Goal: Task Accomplishment & Management: Manage account settings

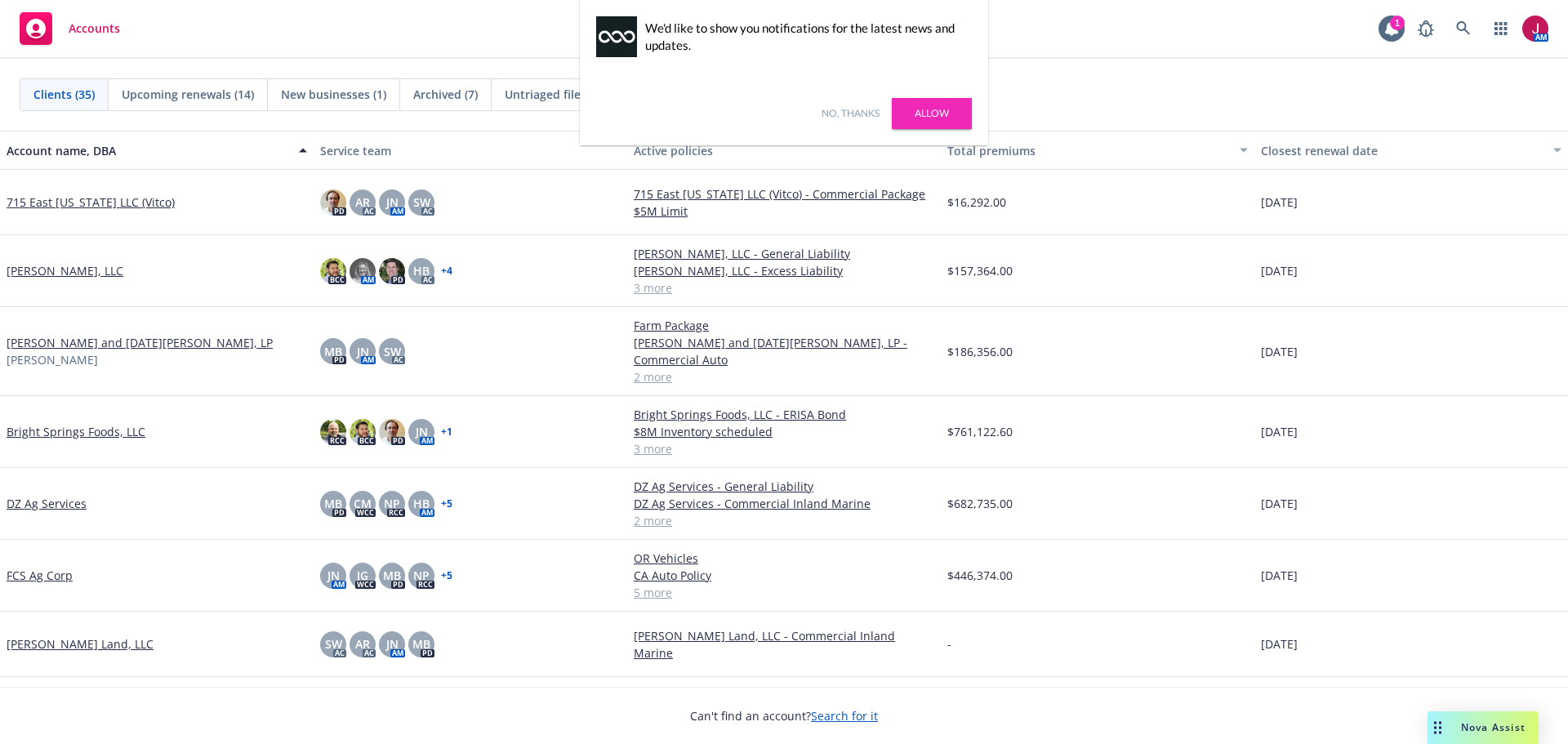
click at [838, 108] on link "No, thanks" at bounding box center [850, 114] width 58 height 15
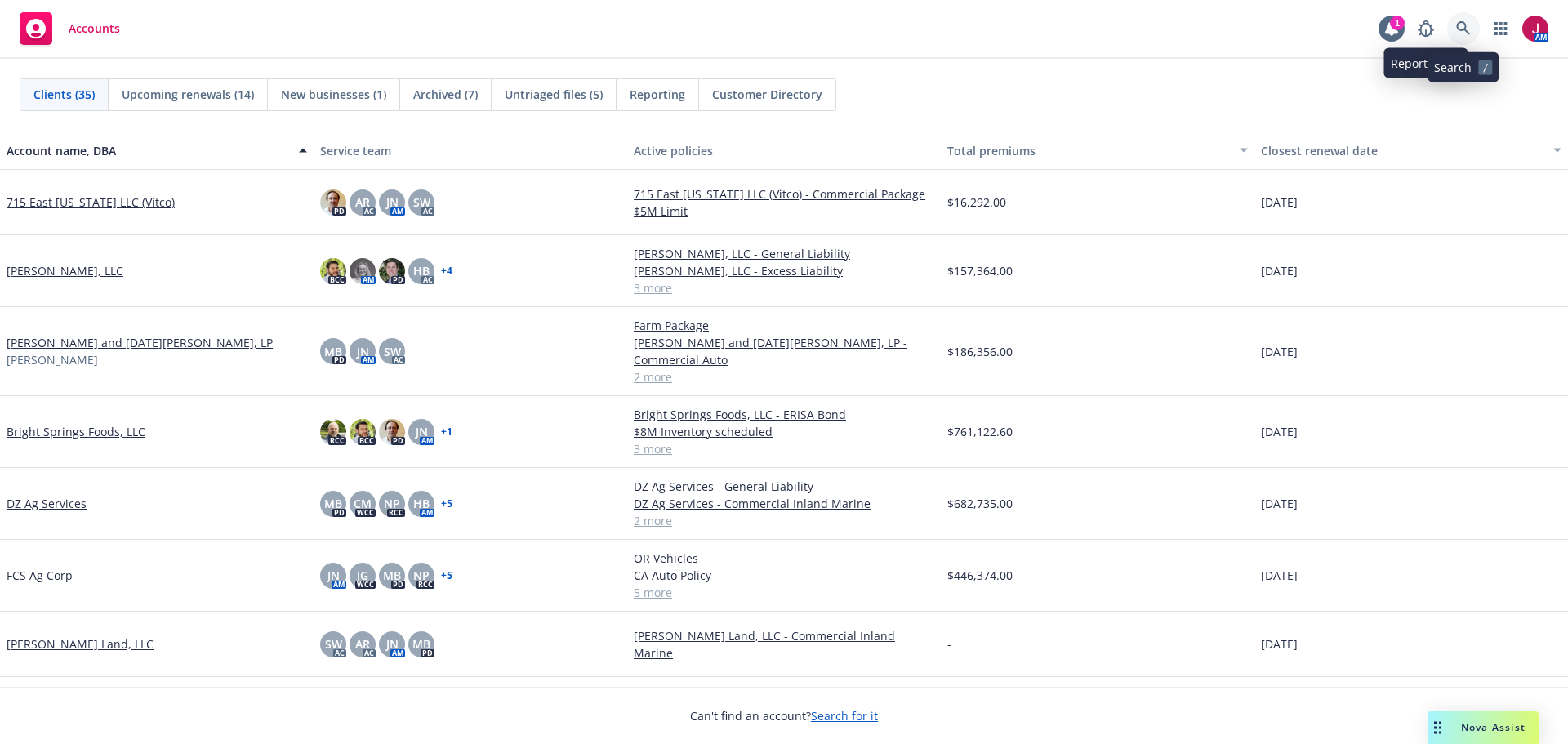
click at [1473, 22] on link at bounding box center [1463, 28] width 33 height 33
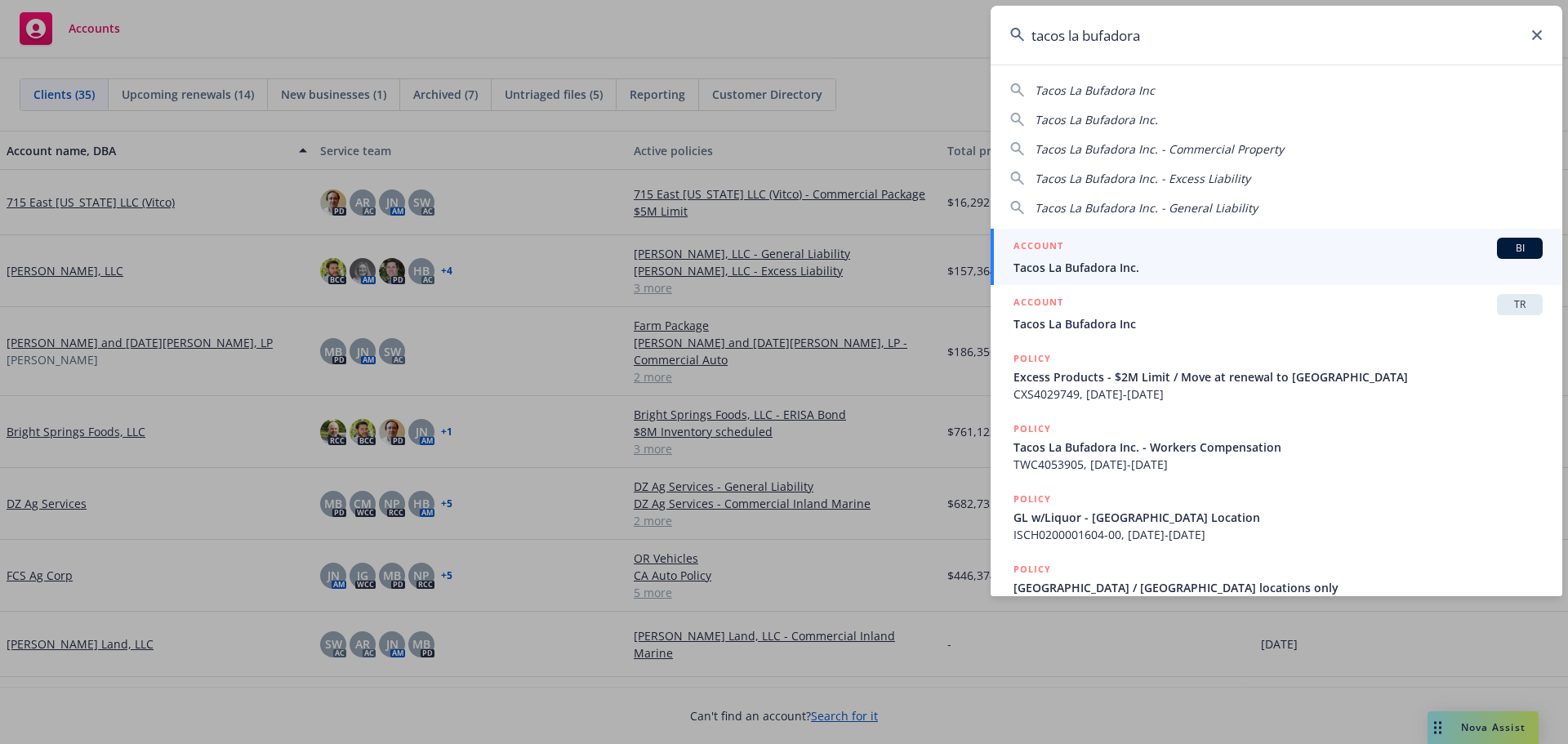
type input "tacos la bufadora"
click at [1246, 275] on span "Tacos La Bufadora Inc." at bounding box center [1278, 267] width 529 height 17
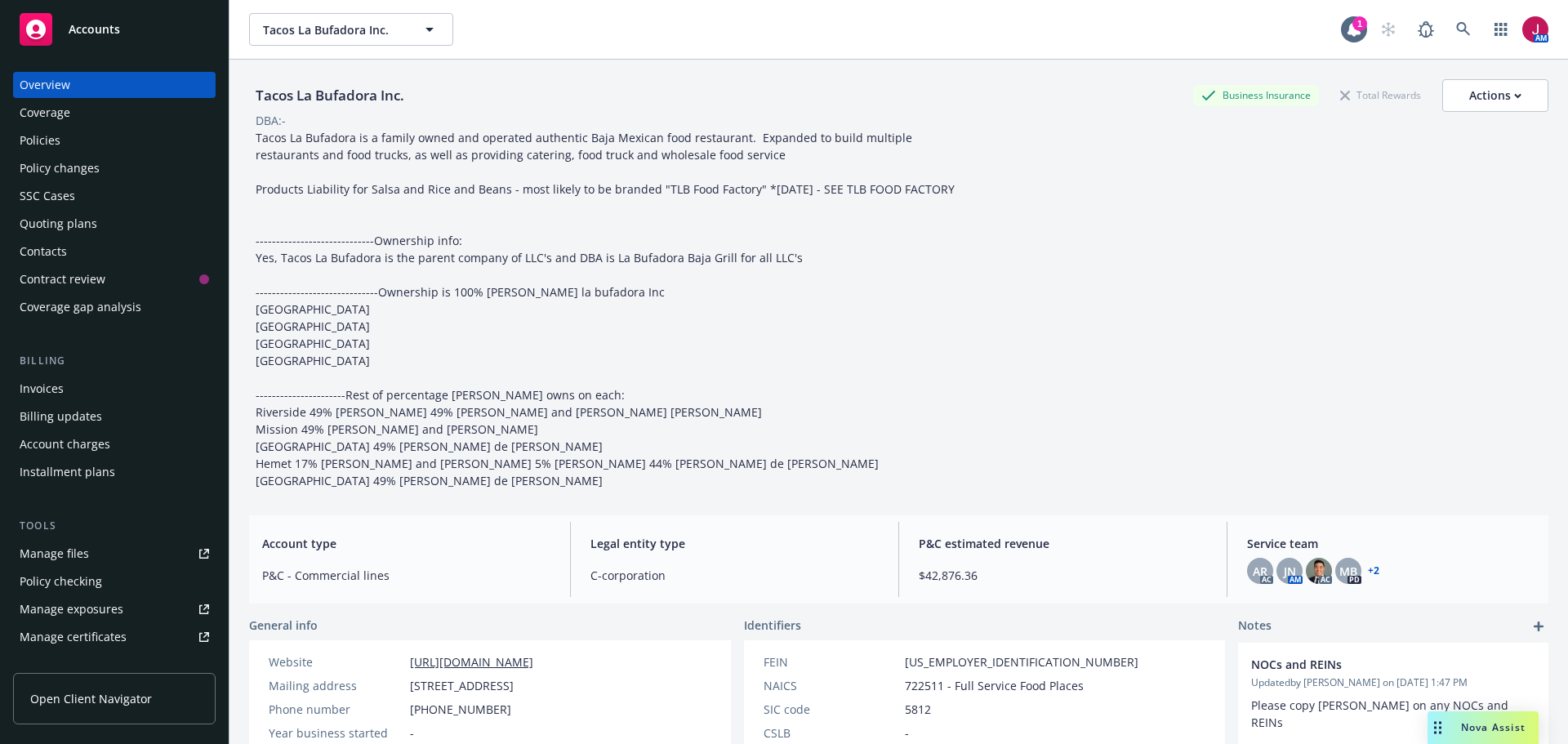
click at [84, 213] on div "Quoting plans" at bounding box center [58, 223] width 77 height 26
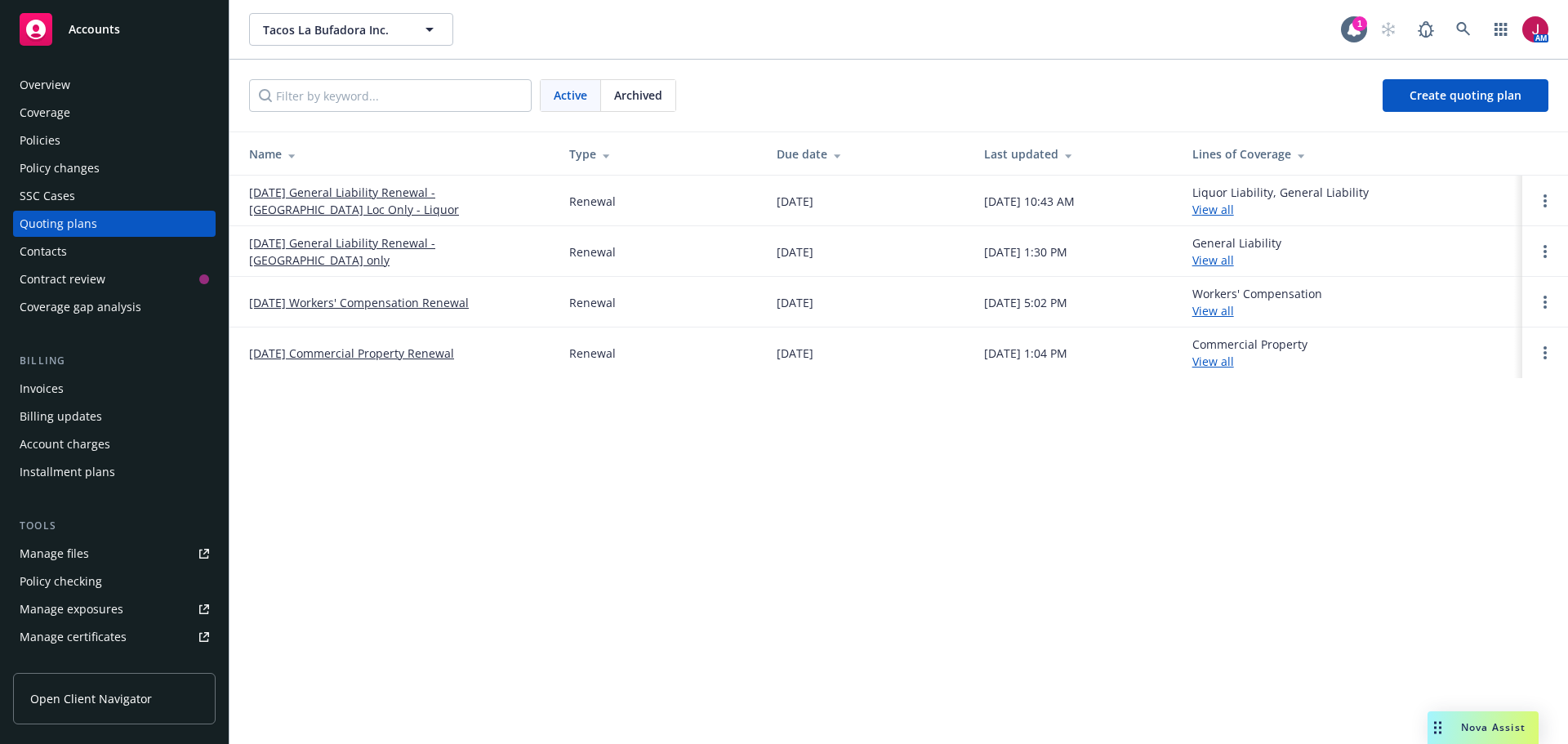
click at [410, 188] on link "[DATE] General Liability Renewal - [GEOGRAPHIC_DATA] Loc Only - Liquor" at bounding box center [395, 201] width 294 height 35
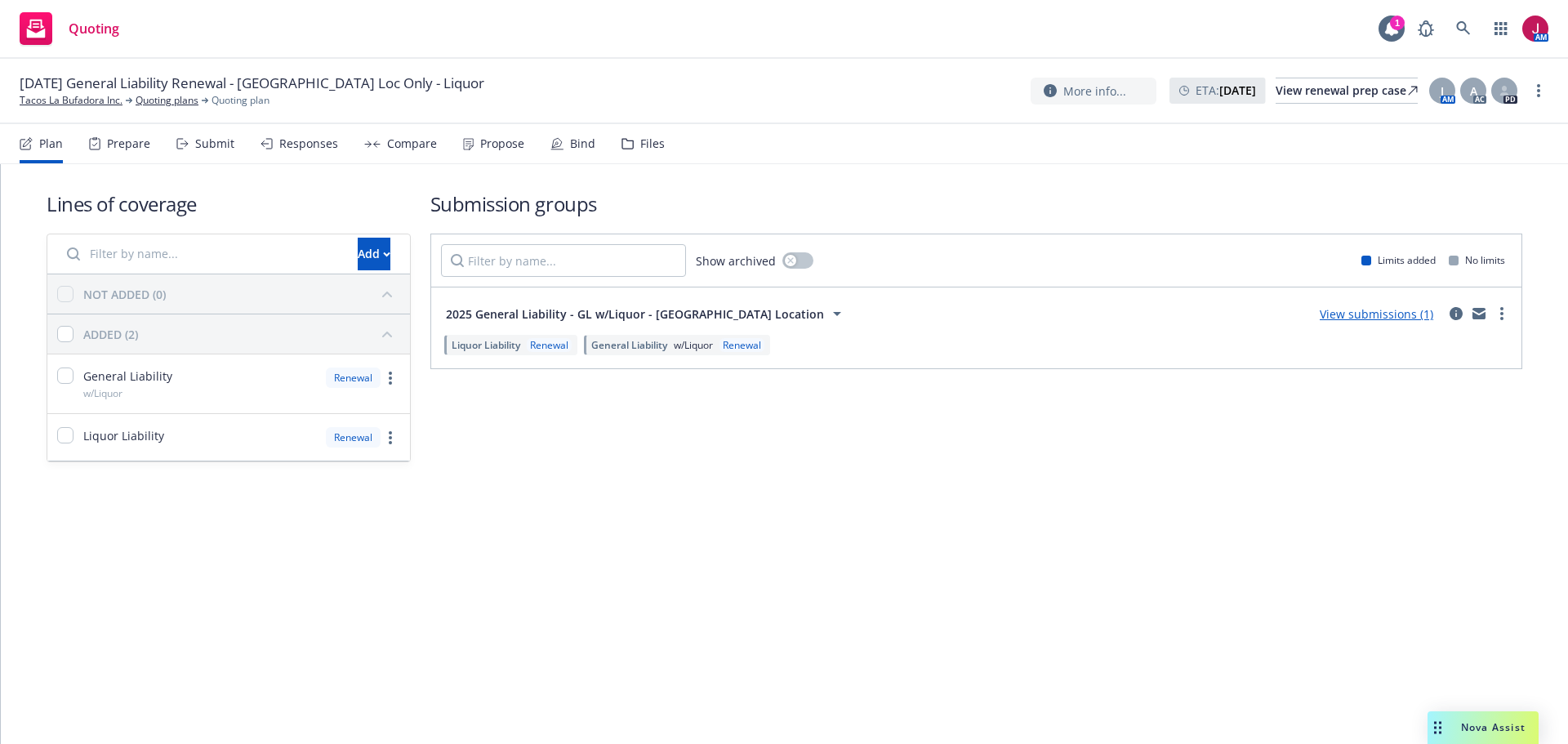
click at [166, 256] on input "Filter by name..." at bounding box center [202, 253] width 291 height 33
click at [764, 342] on div "Renewal" at bounding box center [742, 346] width 45 height 14
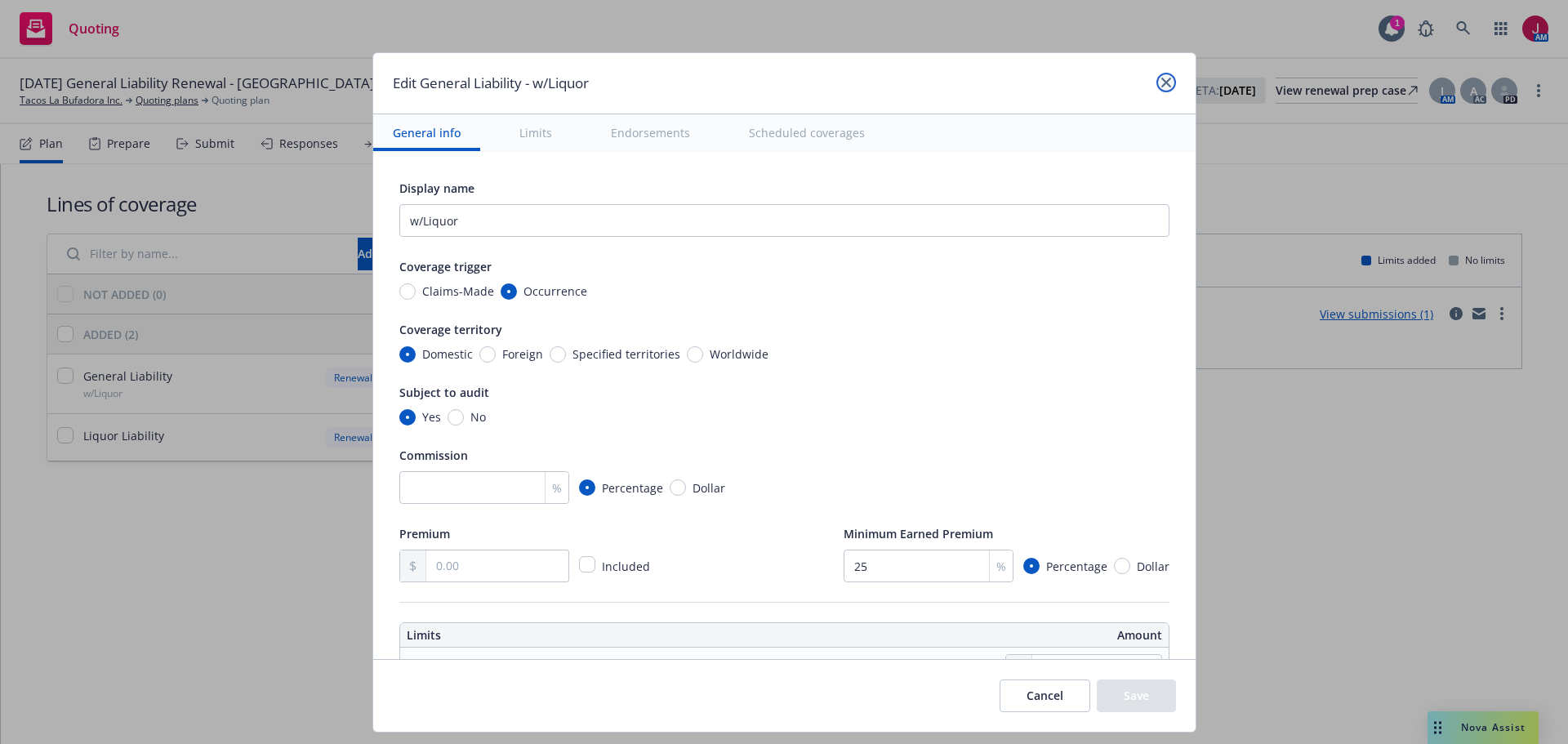
click at [1158, 87] on link "close" at bounding box center [1166, 83] width 20 height 20
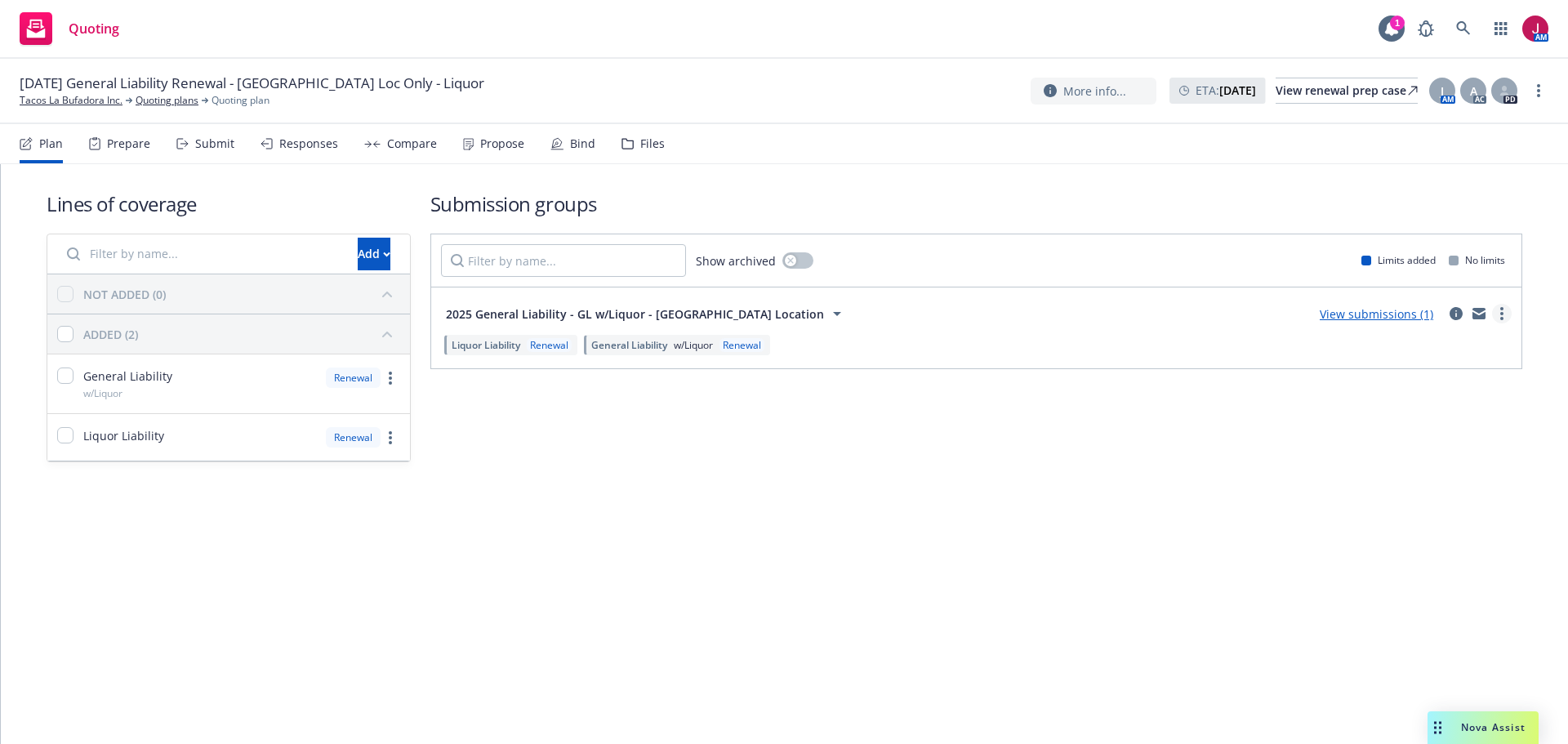
click at [1507, 315] on link "more" at bounding box center [1501, 314] width 20 height 20
click at [1258, 339] on div "Liquor Liability Renewal General Liability w/Liquor Renewal" at bounding box center [975, 345] width 1071 height 27
click at [383, 252] on icon "button" at bounding box center [386, 254] width 7 height 5
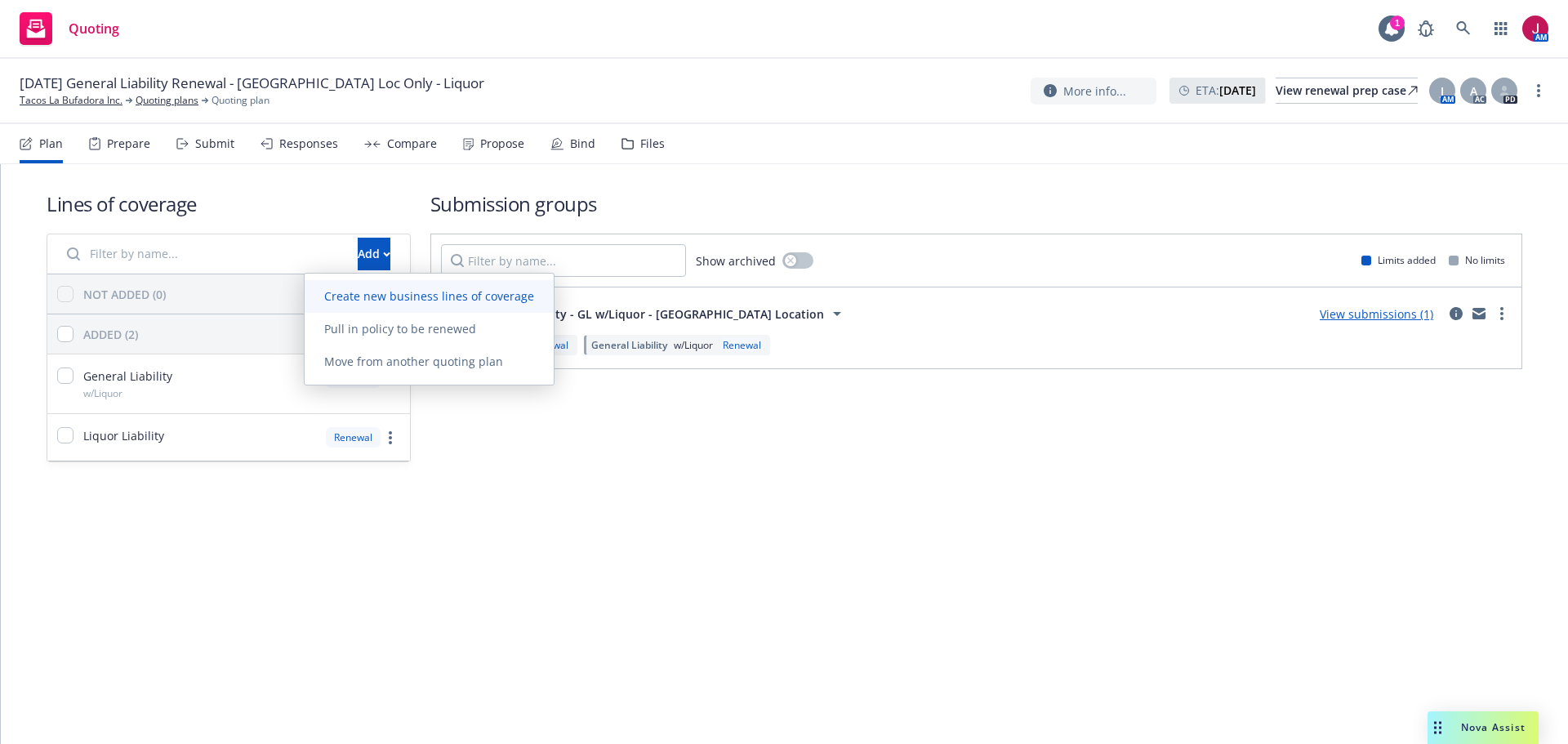
click at [401, 293] on span "Create new business lines of coverage" at bounding box center [429, 295] width 249 height 15
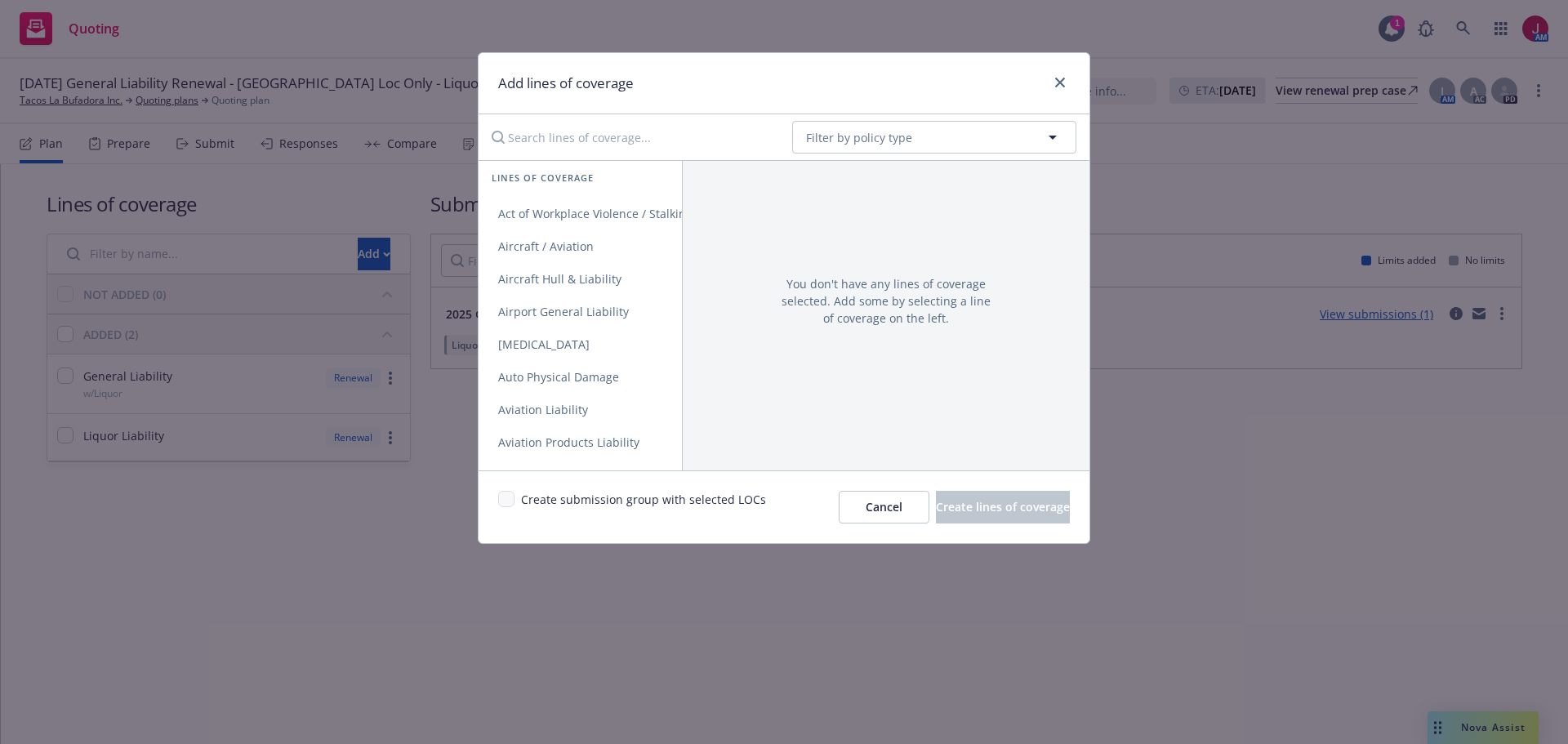
click at [571, 135] on input "Search lines of coverage..." at bounding box center [630, 137] width 298 height 33
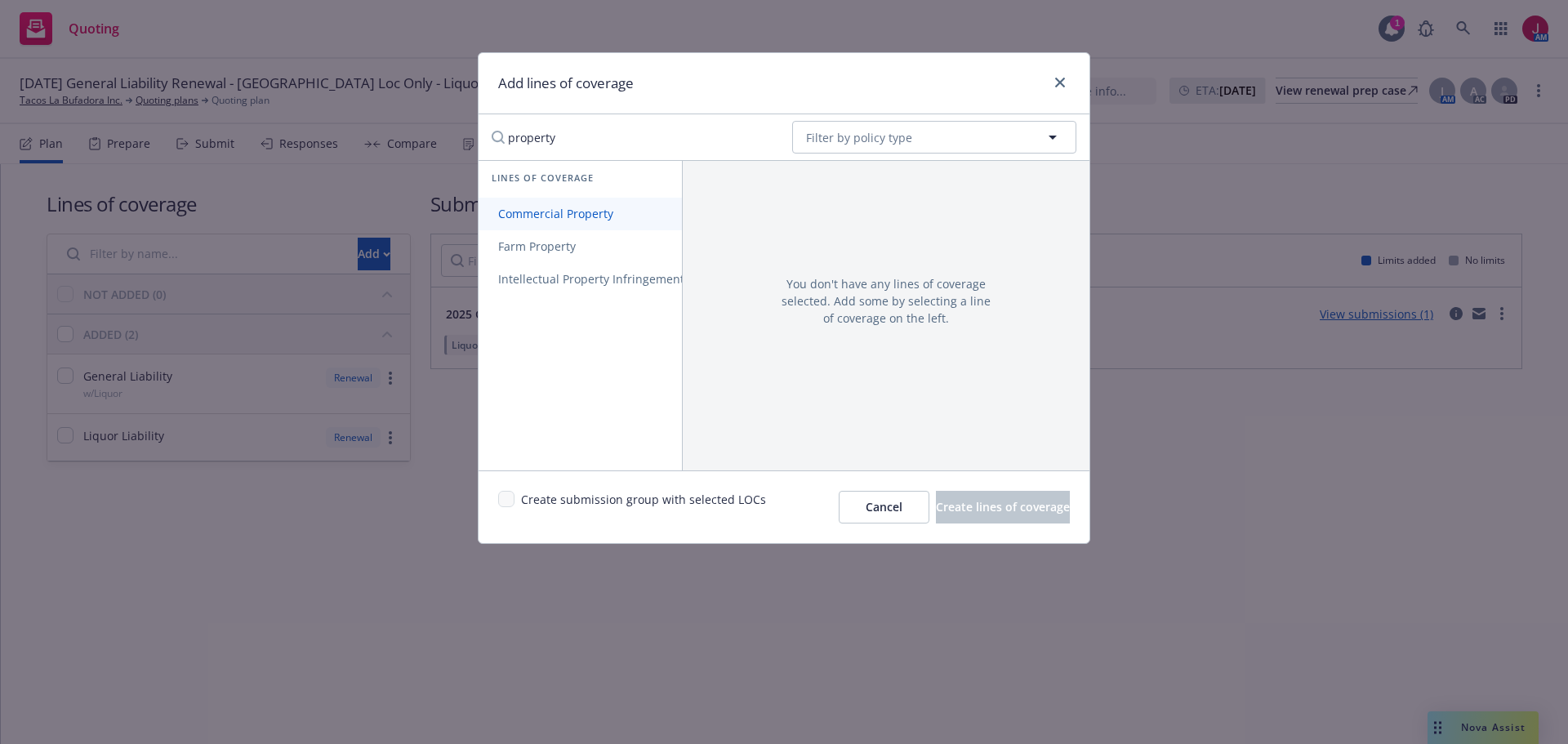
type input "property"
click at [558, 205] on link "Commercial Property" at bounding box center [614, 213] width 271 height 33
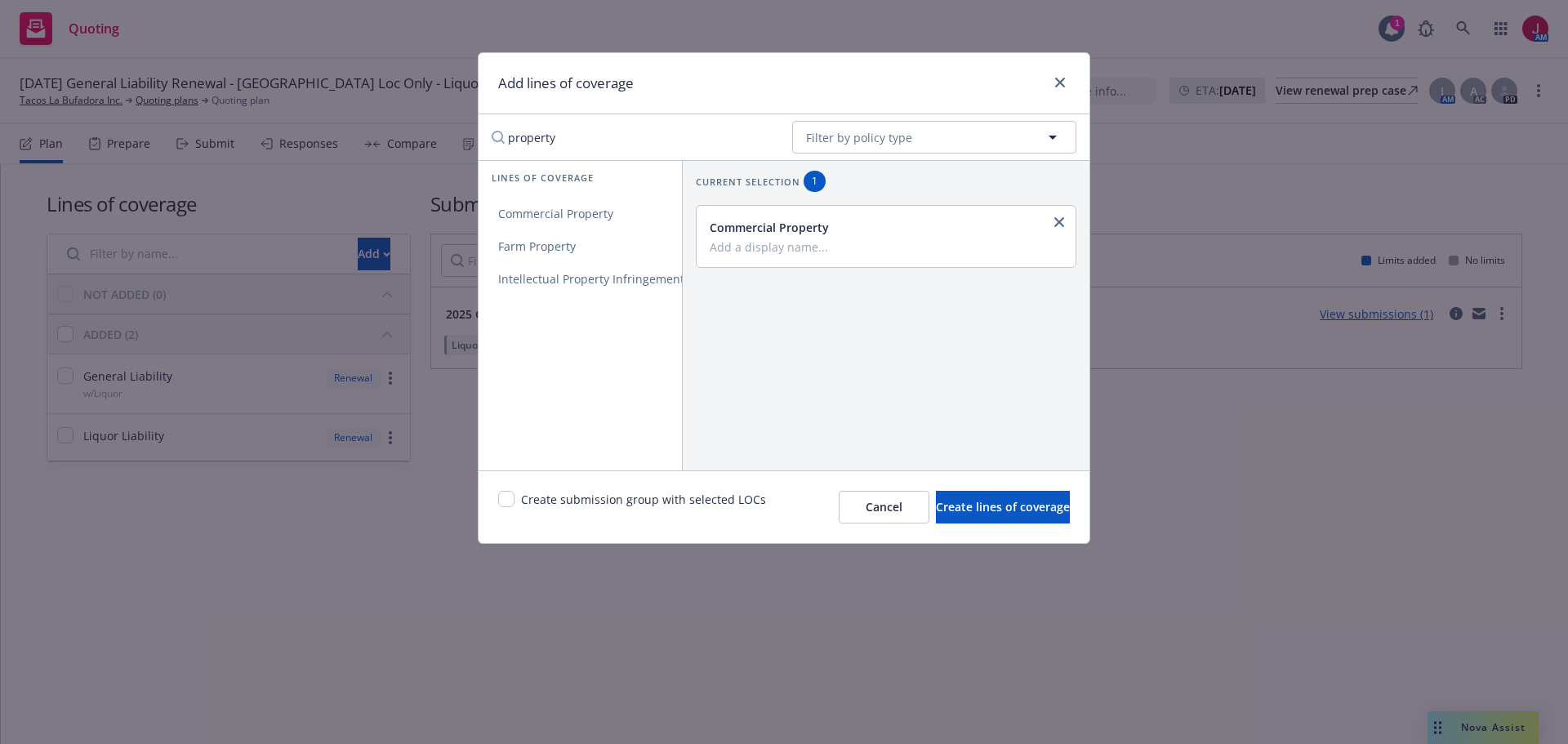
click at [825, 250] on input "Add a display name..." at bounding box center [884, 246] width 349 height 15
type input "El Monte and [GEOGRAPHIC_DATA]"
click at [939, 508] on span "Create lines of coverage" at bounding box center [1002, 507] width 134 height 15
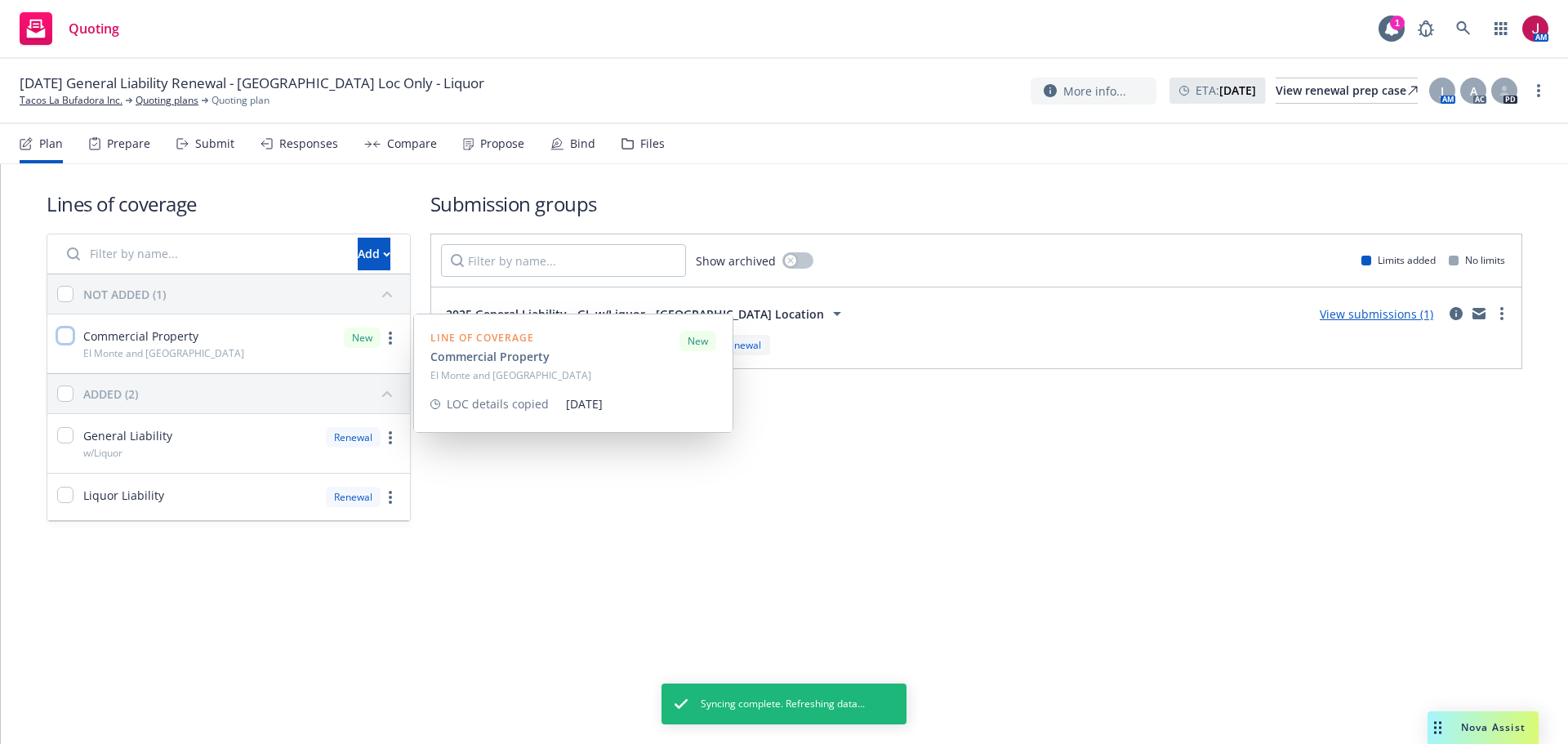
click at [68, 340] on input "checkbox" at bounding box center [65, 336] width 16 height 16
checkbox input "true"
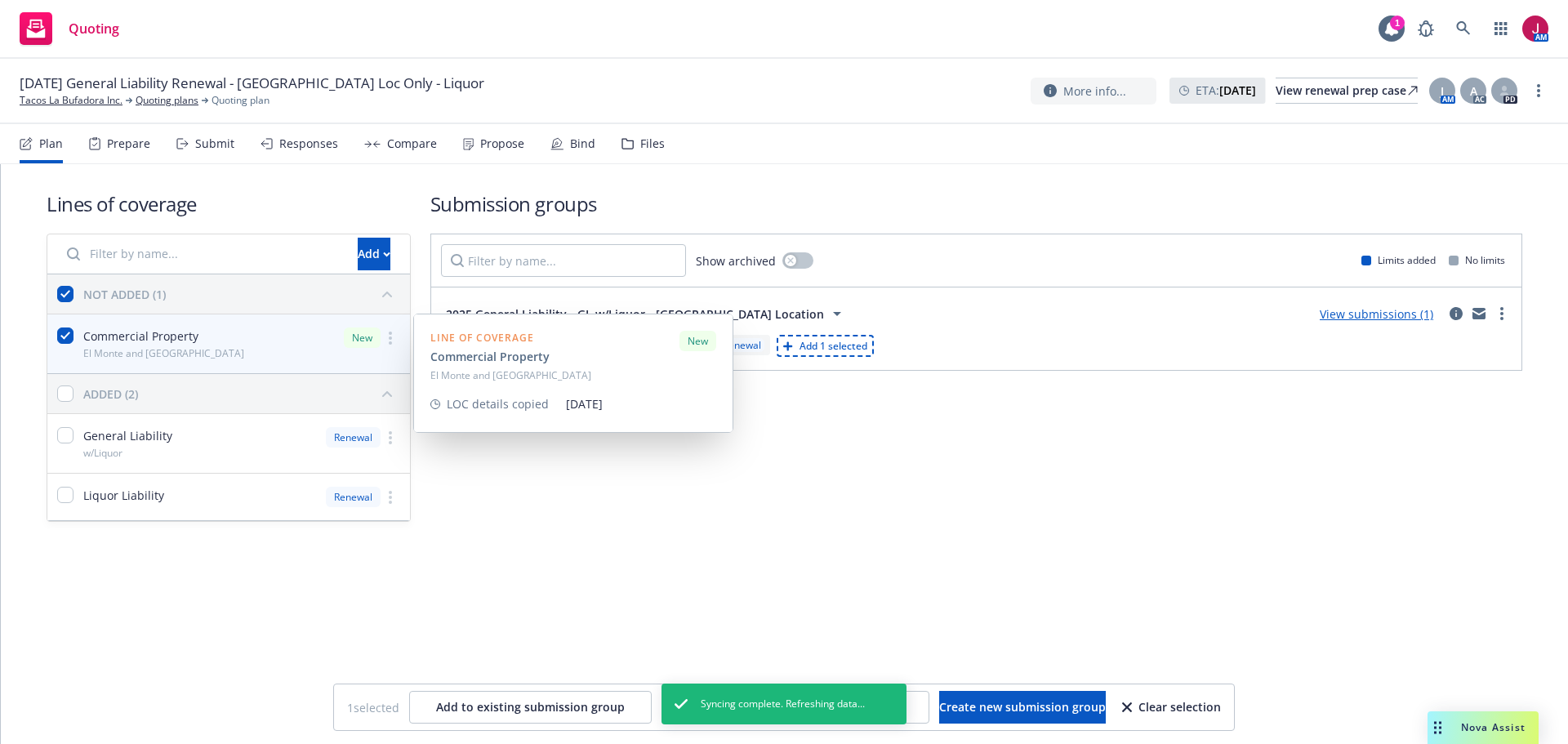
click at [389, 340] on icon "more" at bounding box center [391, 338] width 4 height 13
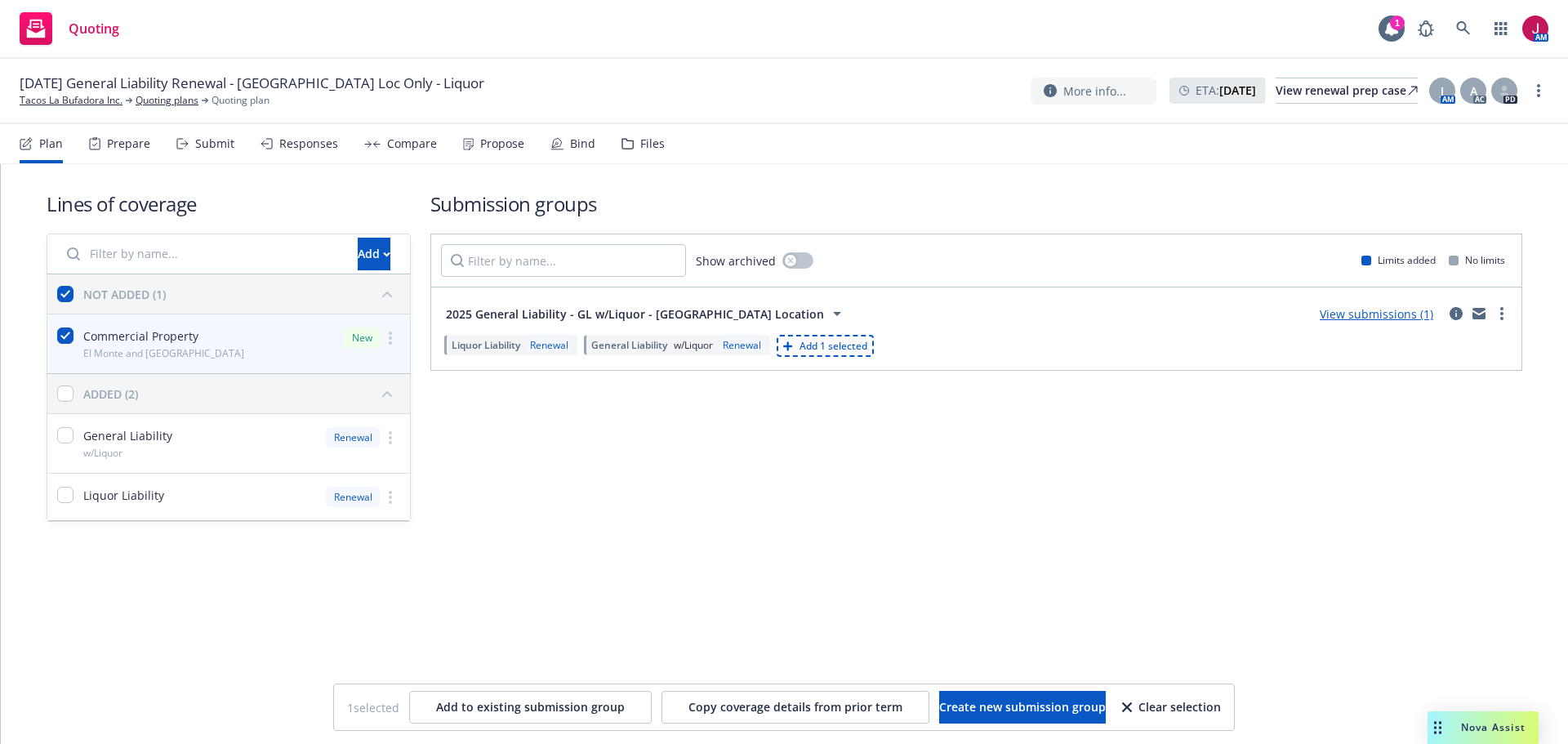
click at [855, 346] on span "Add 1 selected" at bounding box center [833, 346] width 68 height 14
checkbox input "false"
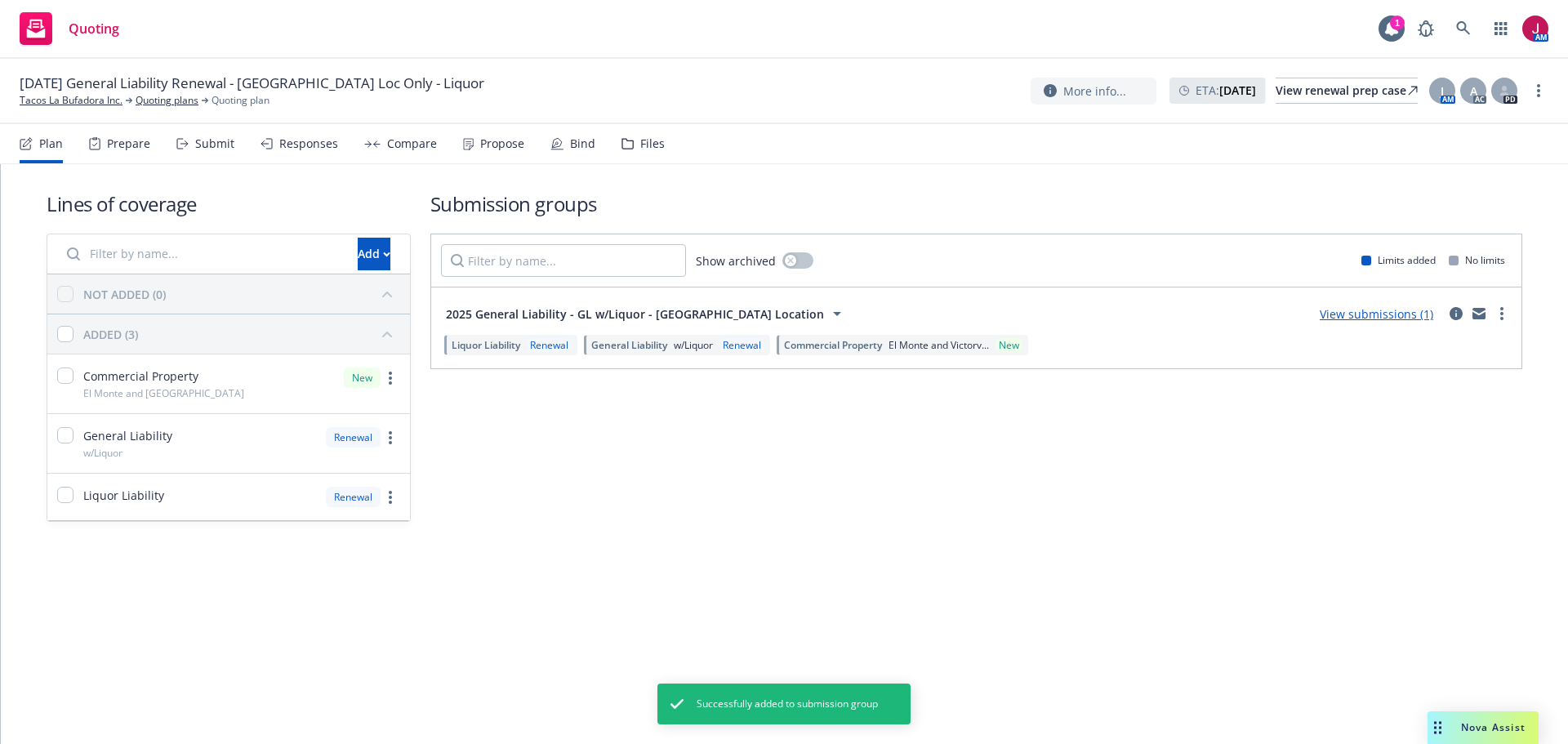
click at [1388, 318] on link "View submissions (1)" at bounding box center [1376, 314] width 114 height 15
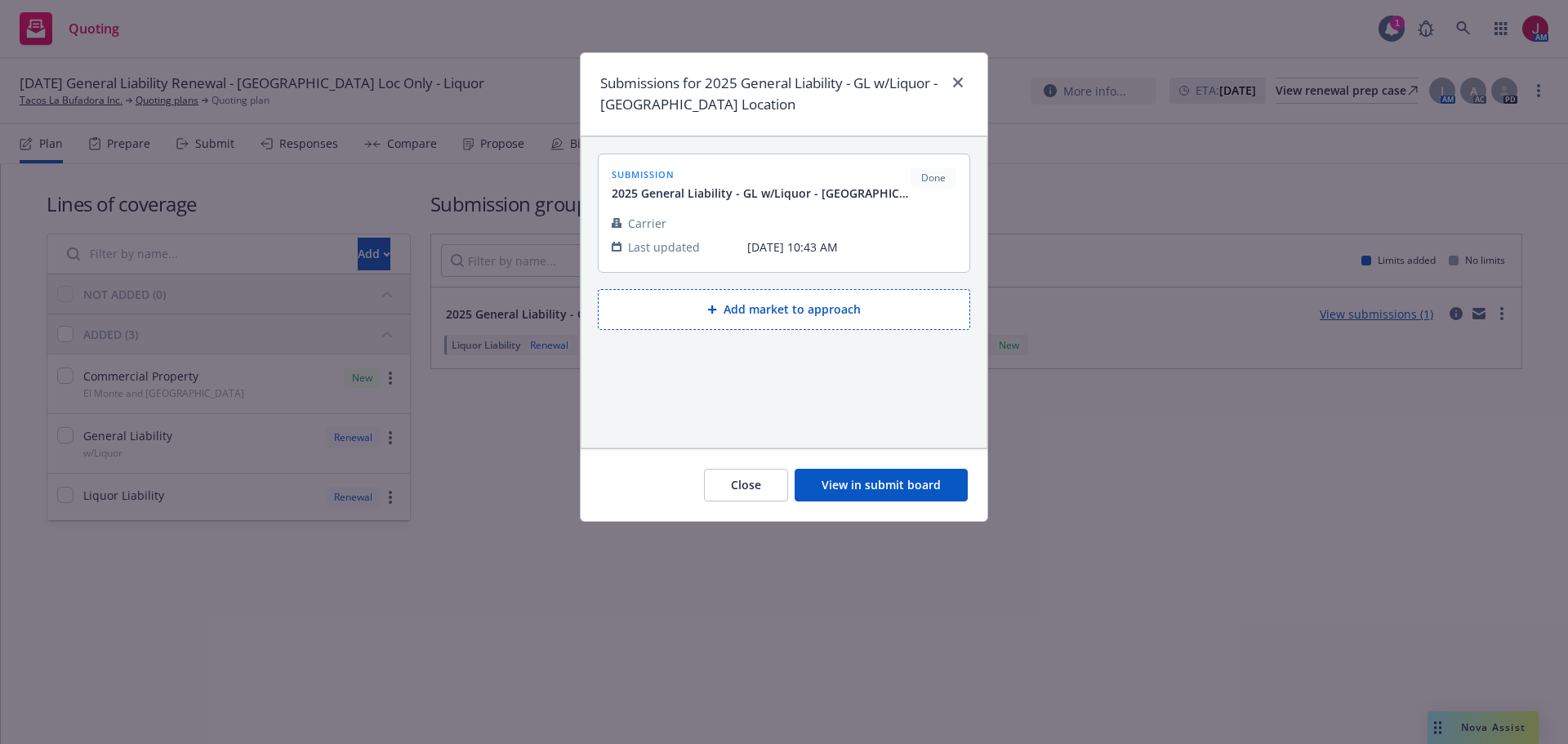
click at [880, 481] on button "View in submit board" at bounding box center [880, 485] width 173 height 33
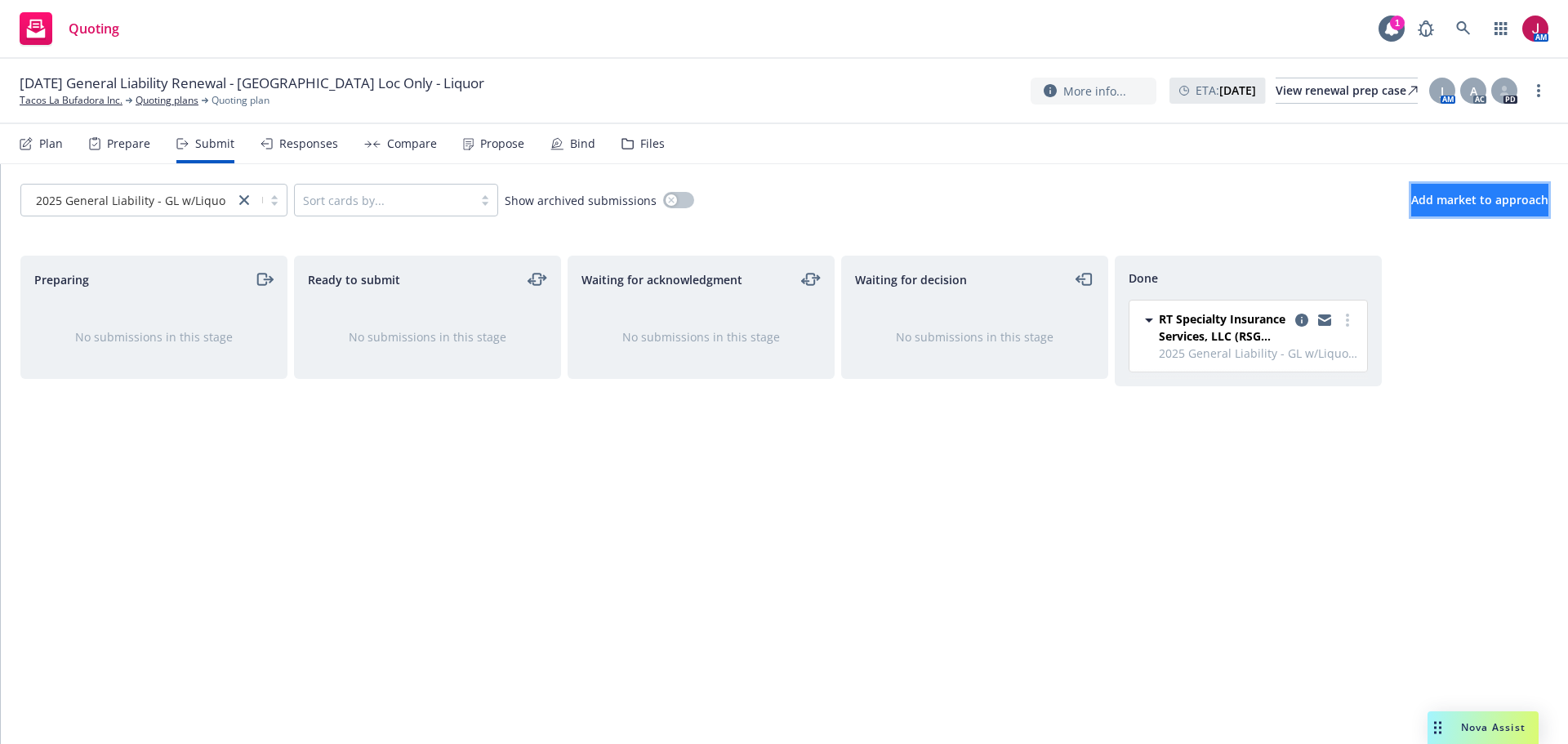
click at [1483, 202] on span "Add market to approach" at bounding box center [1479, 199] width 137 height 15
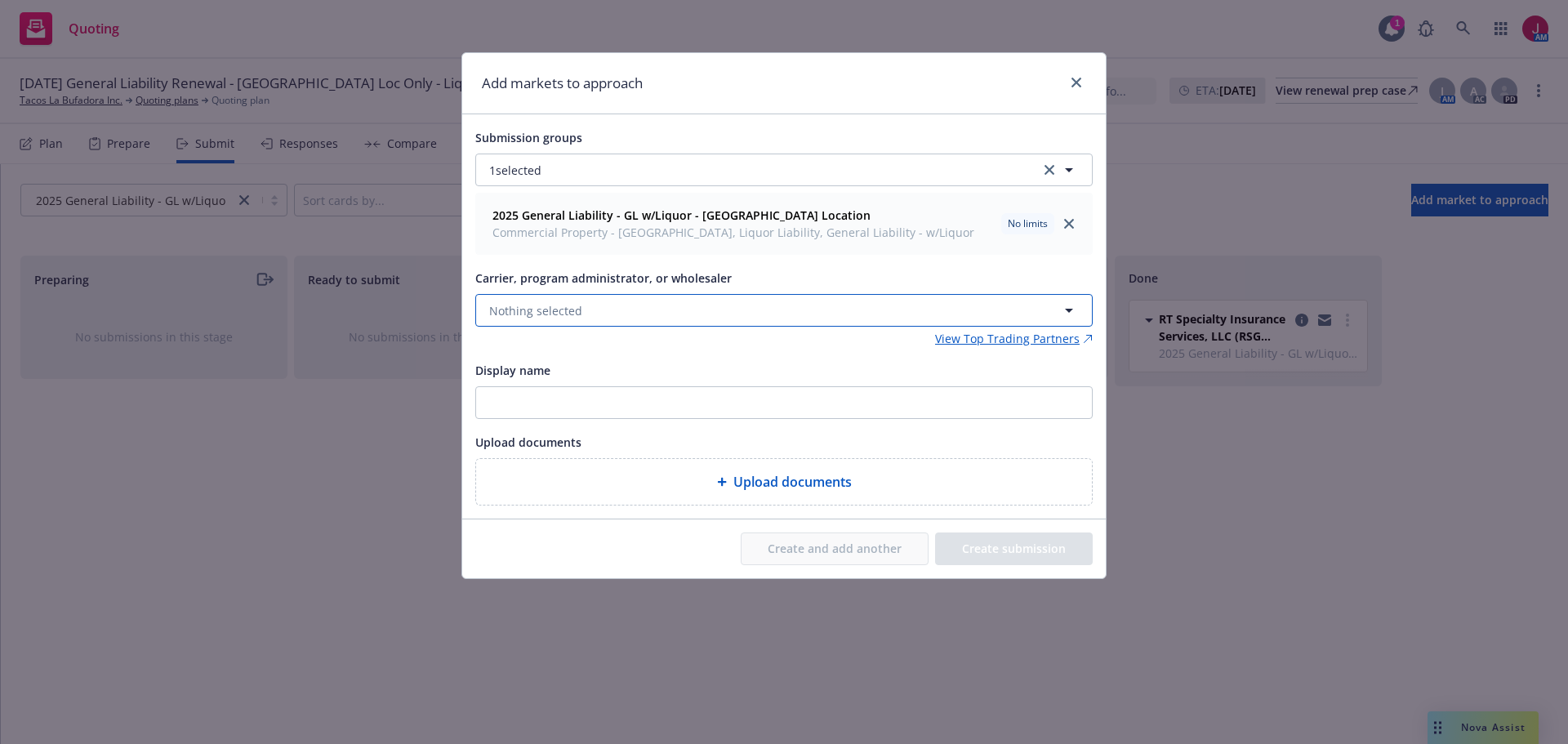
click at [594, 316] on button "Nothing selected" at bounding box center [784, 310] width 617 height 33
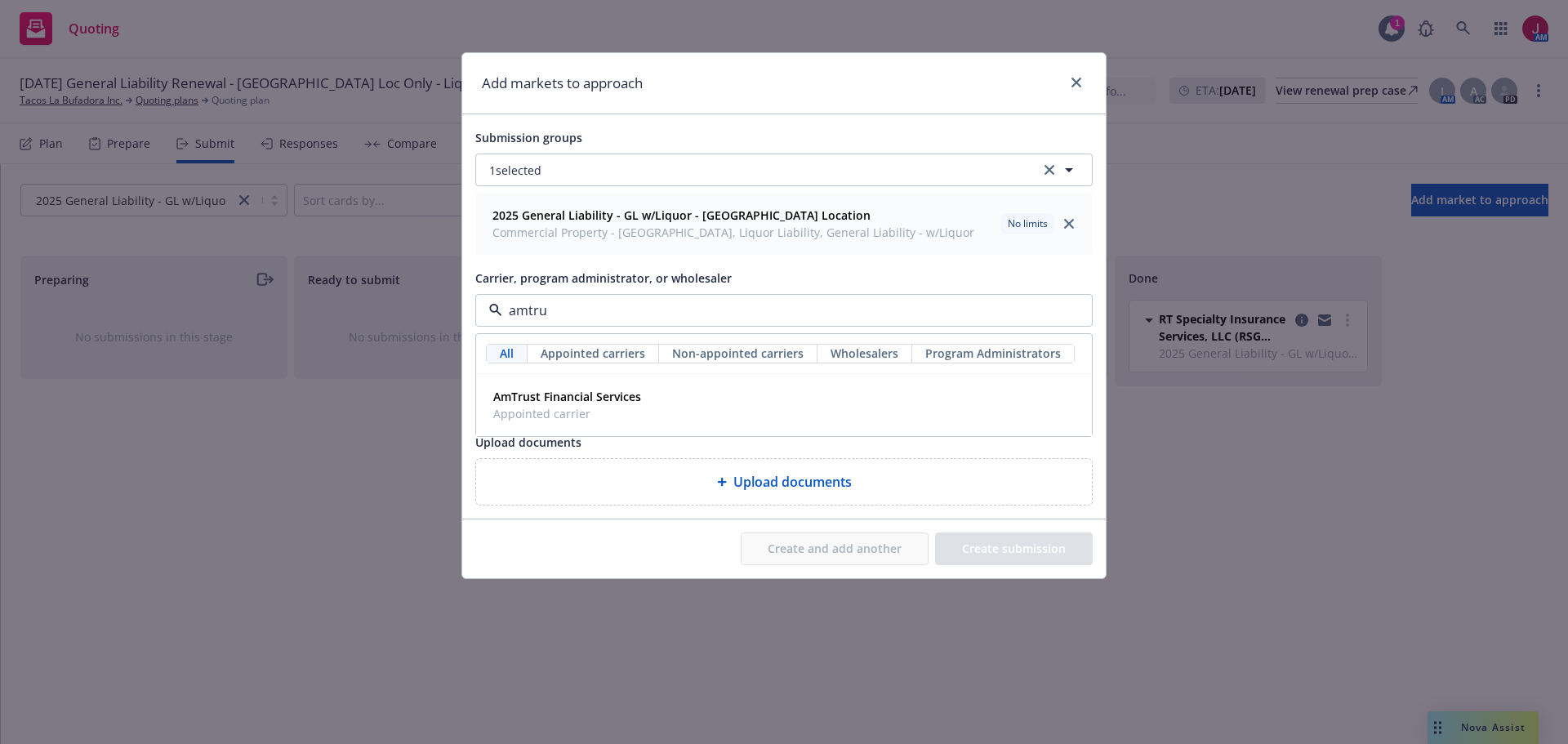
type input "amtrus"
click at [561, 386] on div "AmTrust Financial Services Appointed carrier" at bounding box center [565, 405] width 157 height 41
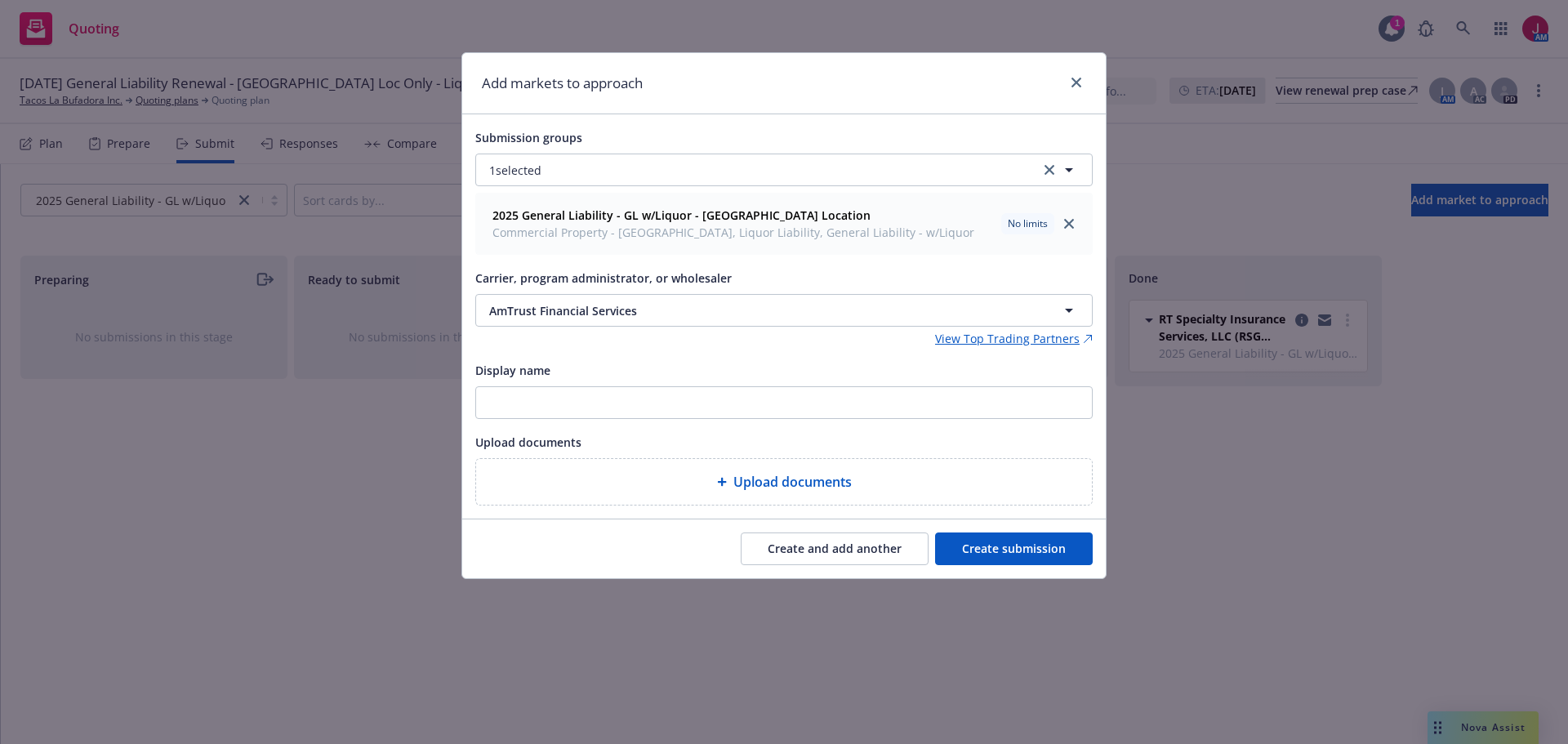
click at [985, 550] on button "Create submission" at bounding box center [1014, 548] width 157 height 33
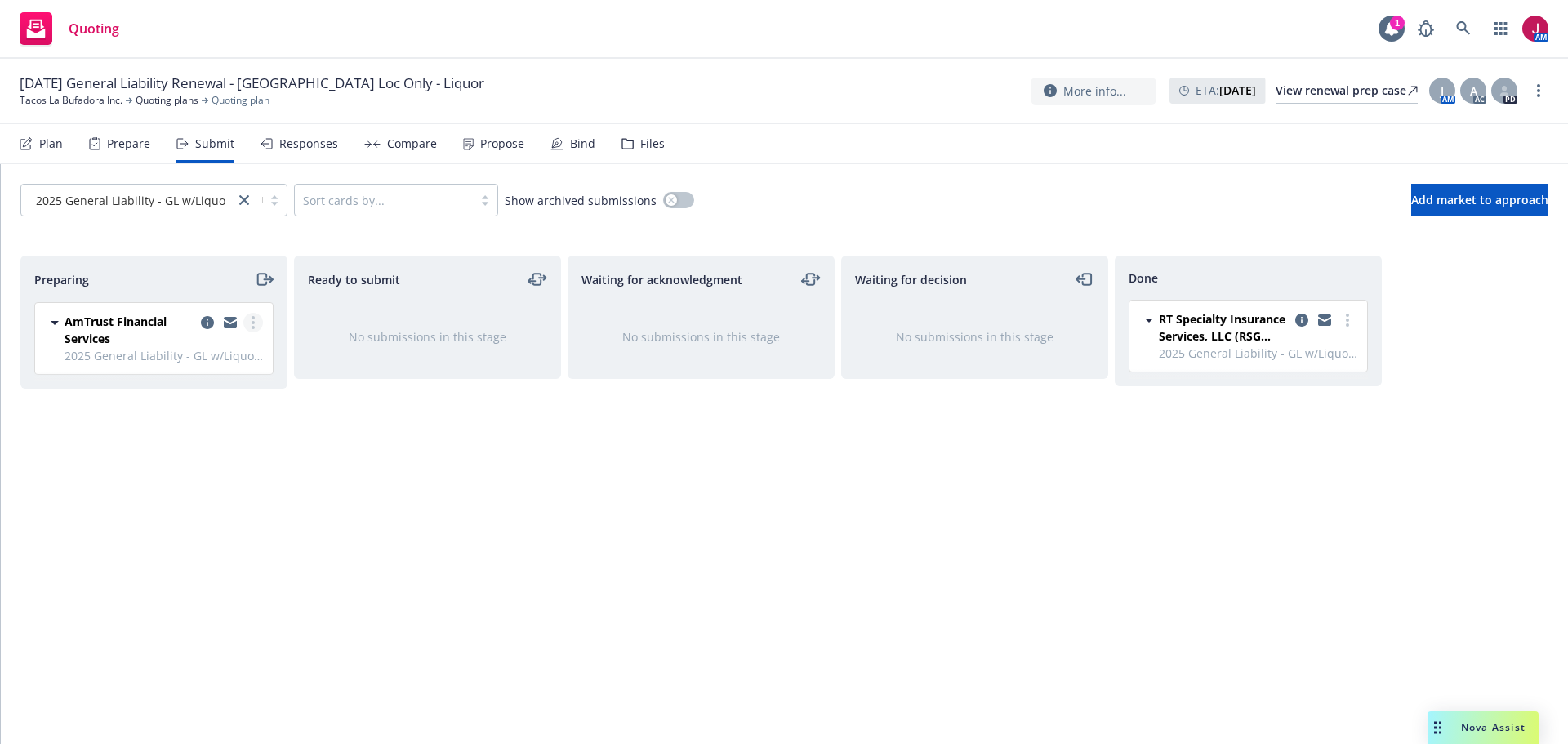
click at [251, 322] on icon "more" at bounding box center [253, 323] width 4 height 13
click at [203, 459] on span "Add accepted decision" at bounding box center [180, 453] width 163 height 15
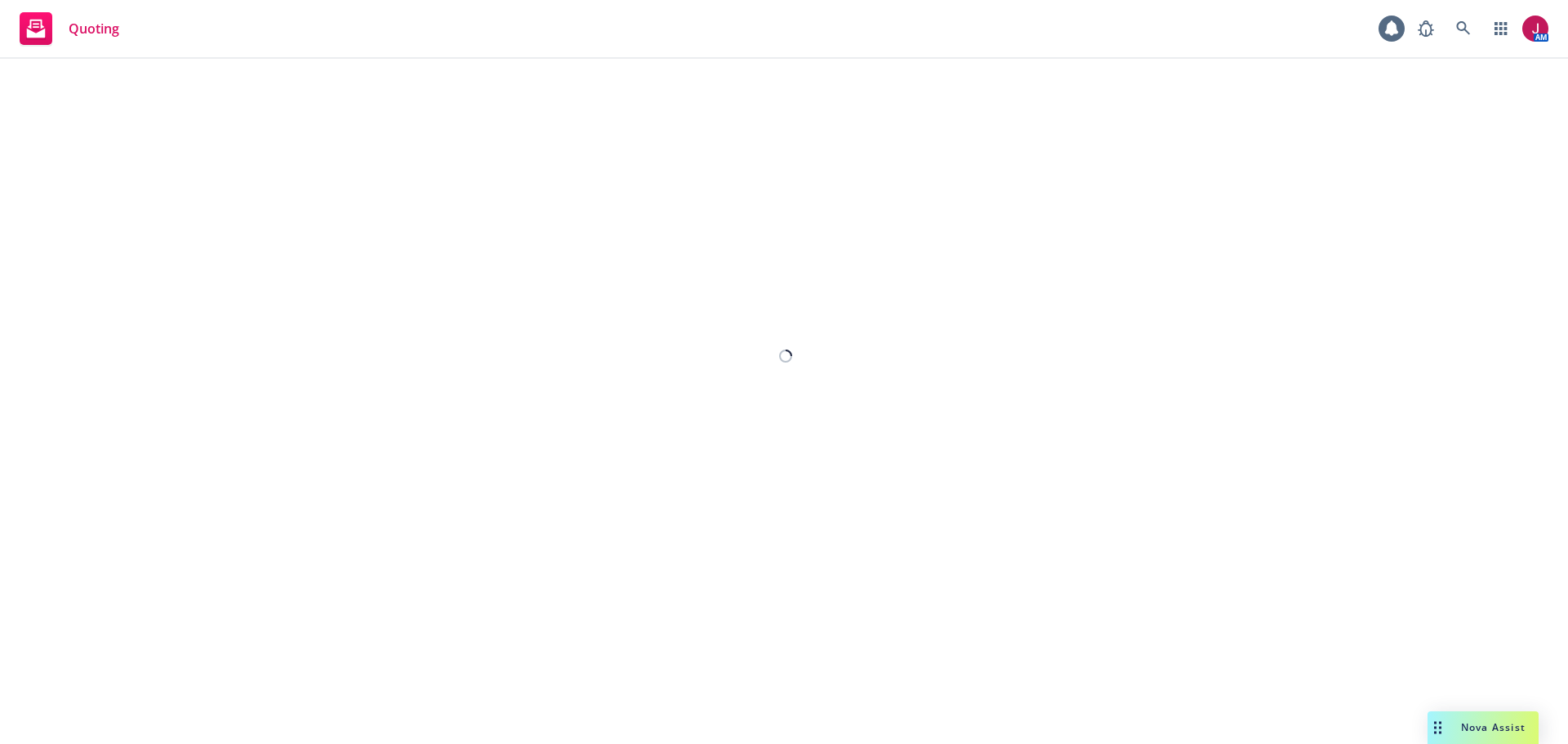
select select "12"
